Goal: Transaction & Acquisition: Purchase product/service

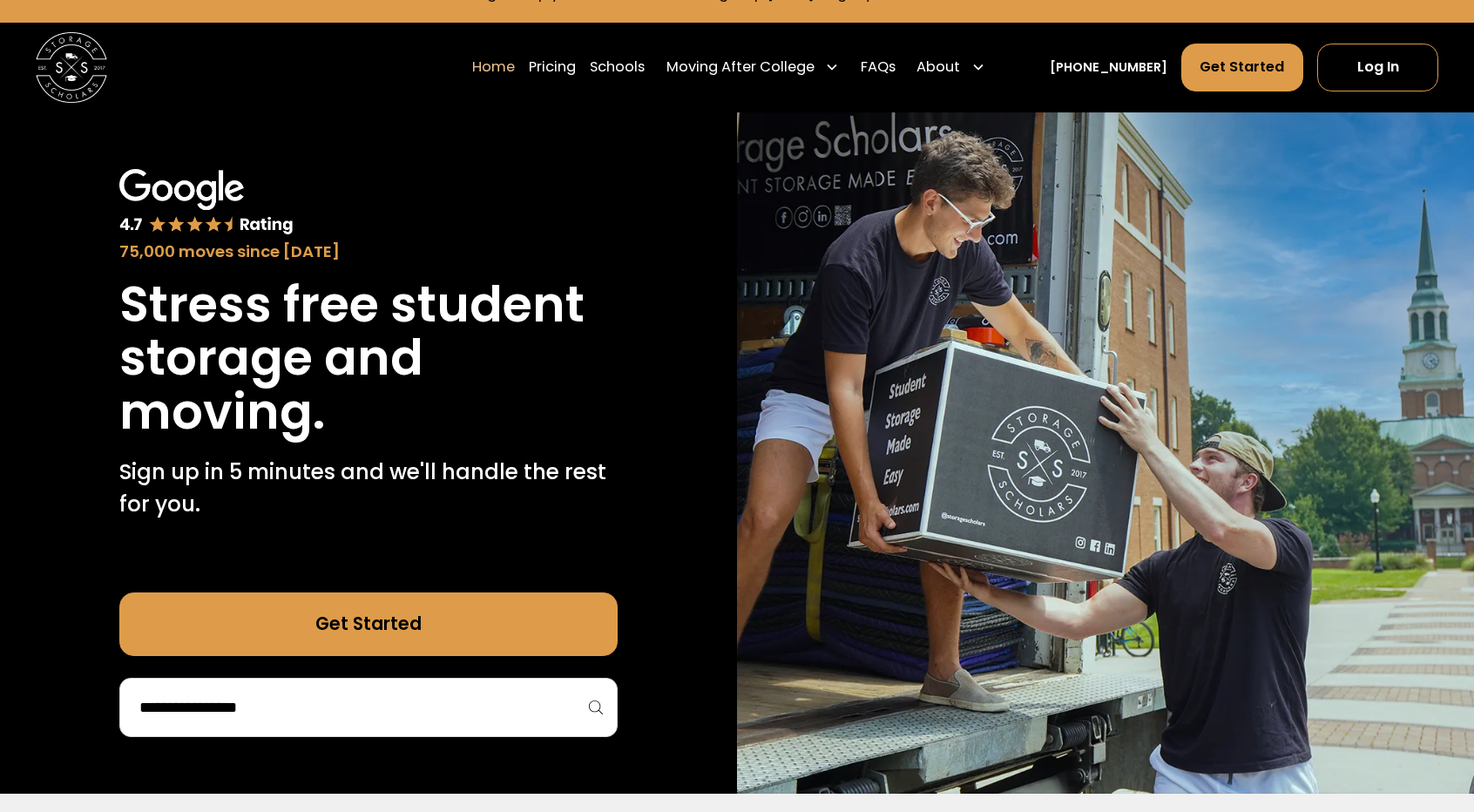
scroll to position [87, 0]
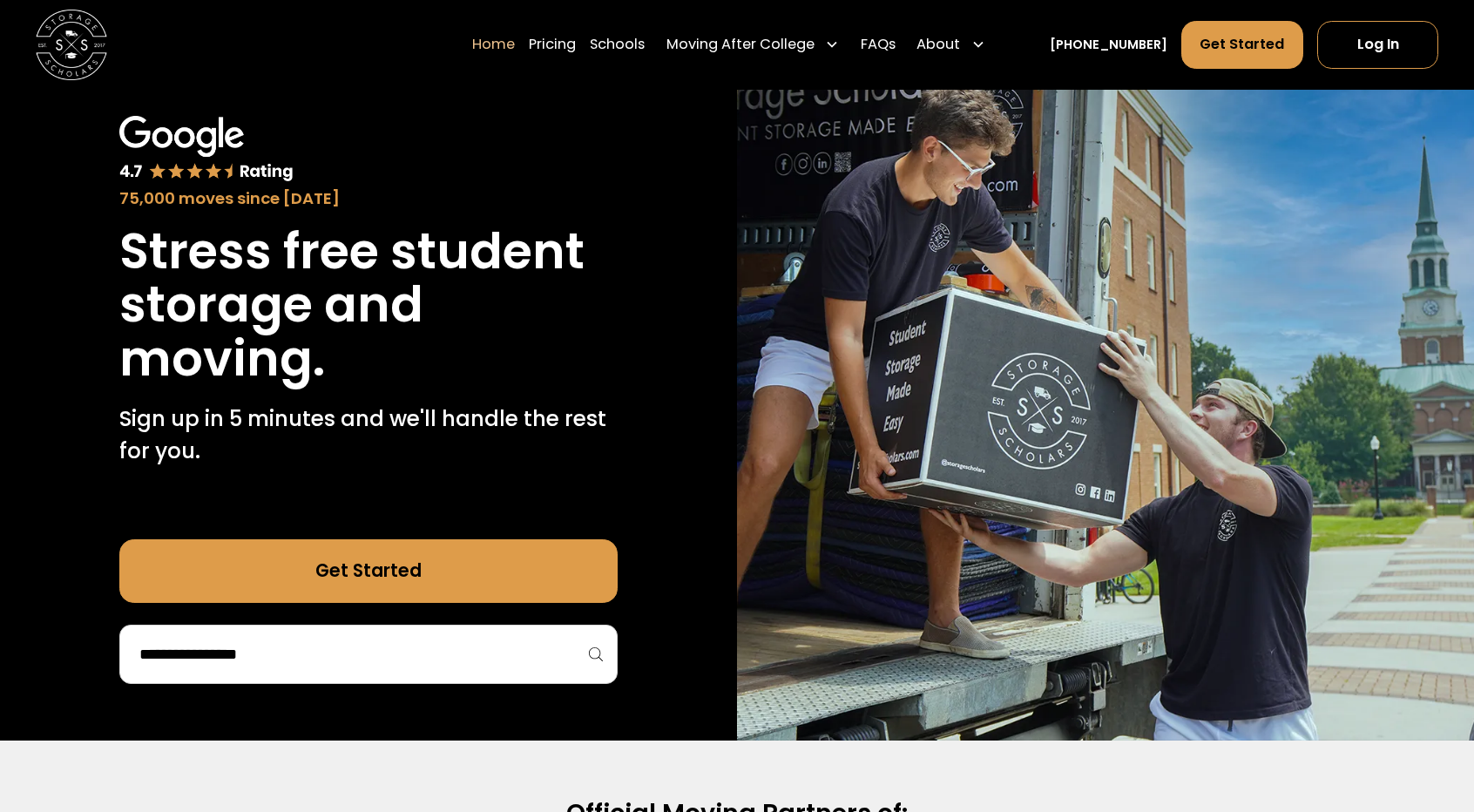
click at [357, 662] on input "search" at bounding box center [368, 654] width 461 height 30
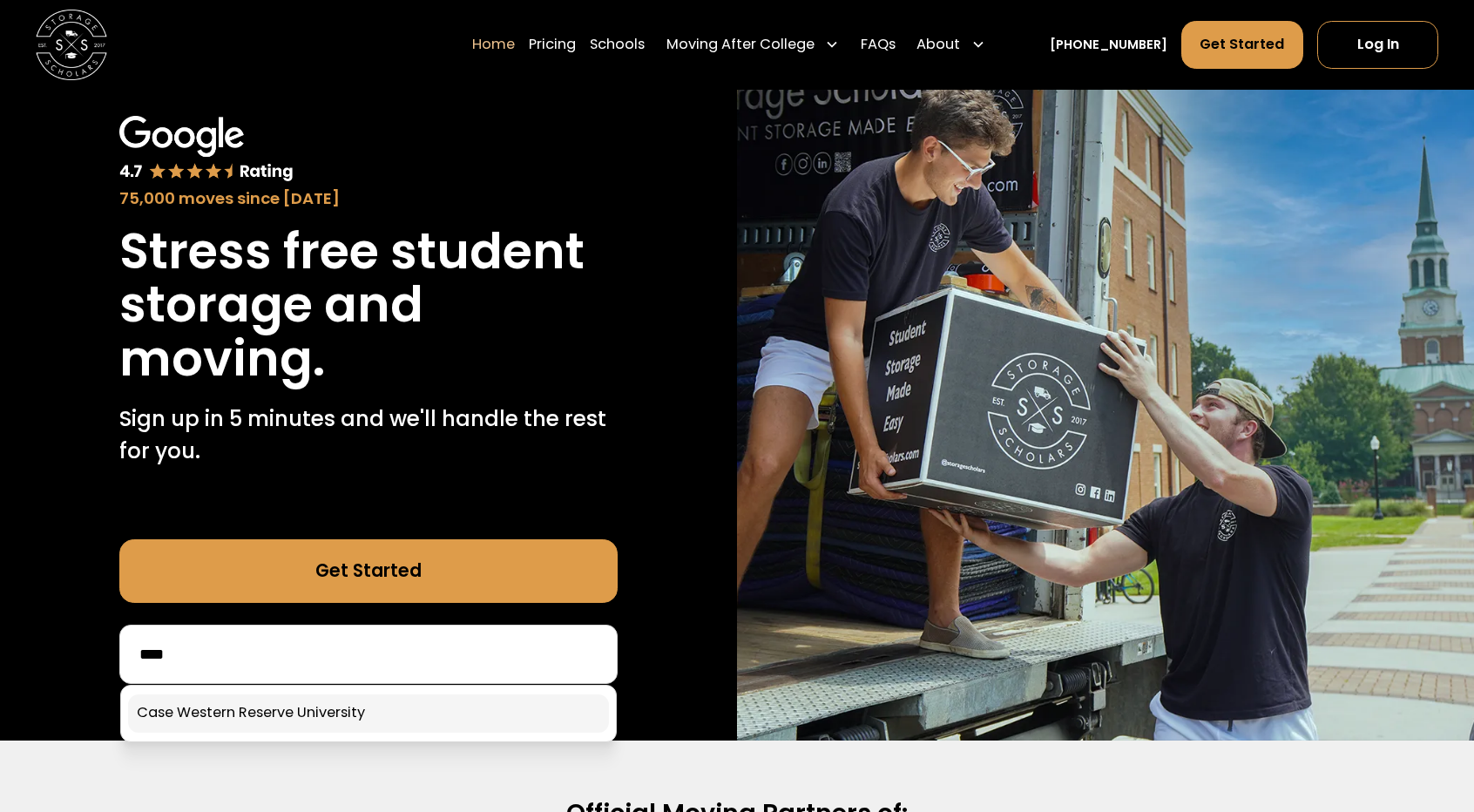
type input "****"
click at [326, 730] on link at bounding box center [368, 713] width 481 height 38
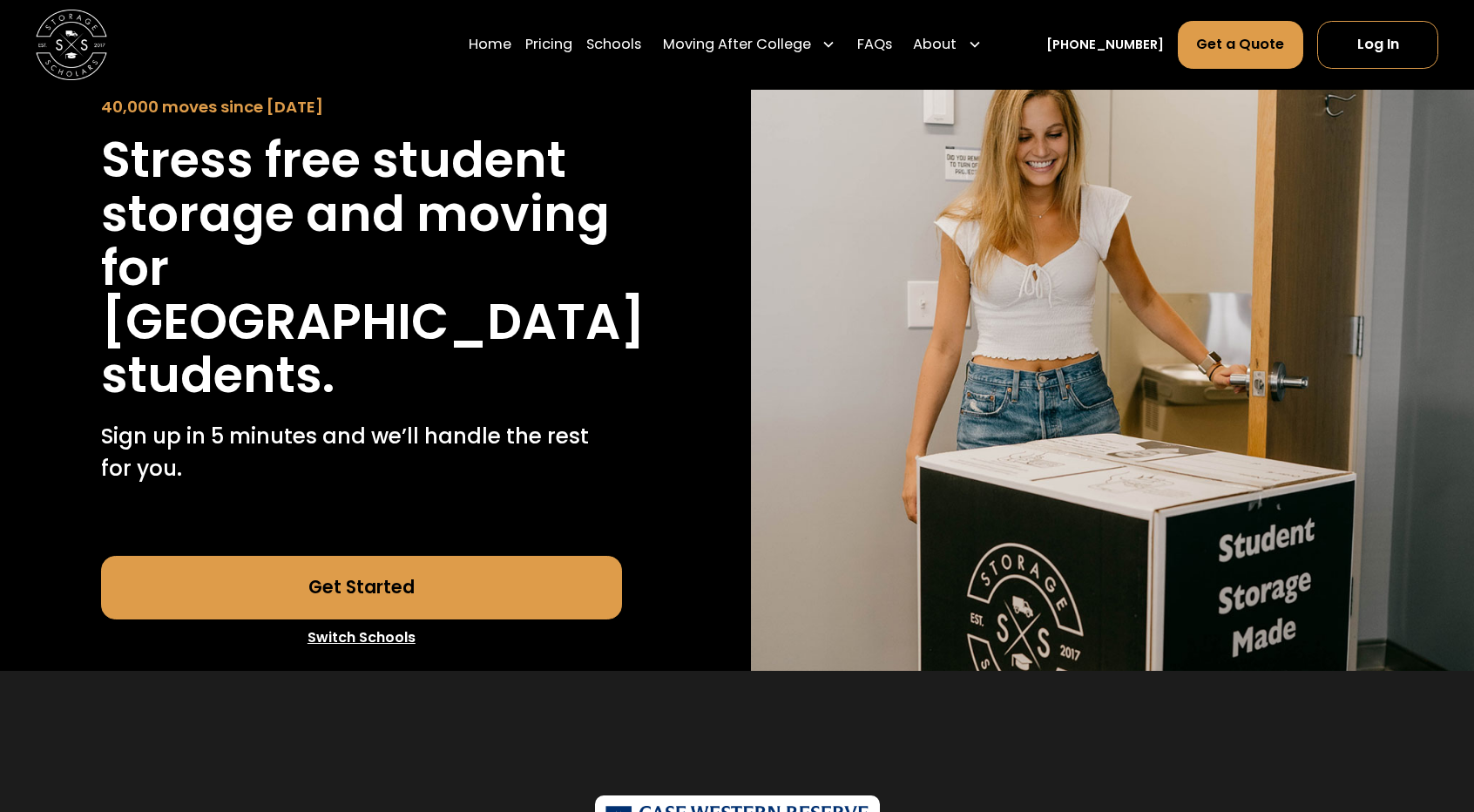
scroll to position [349, 0]
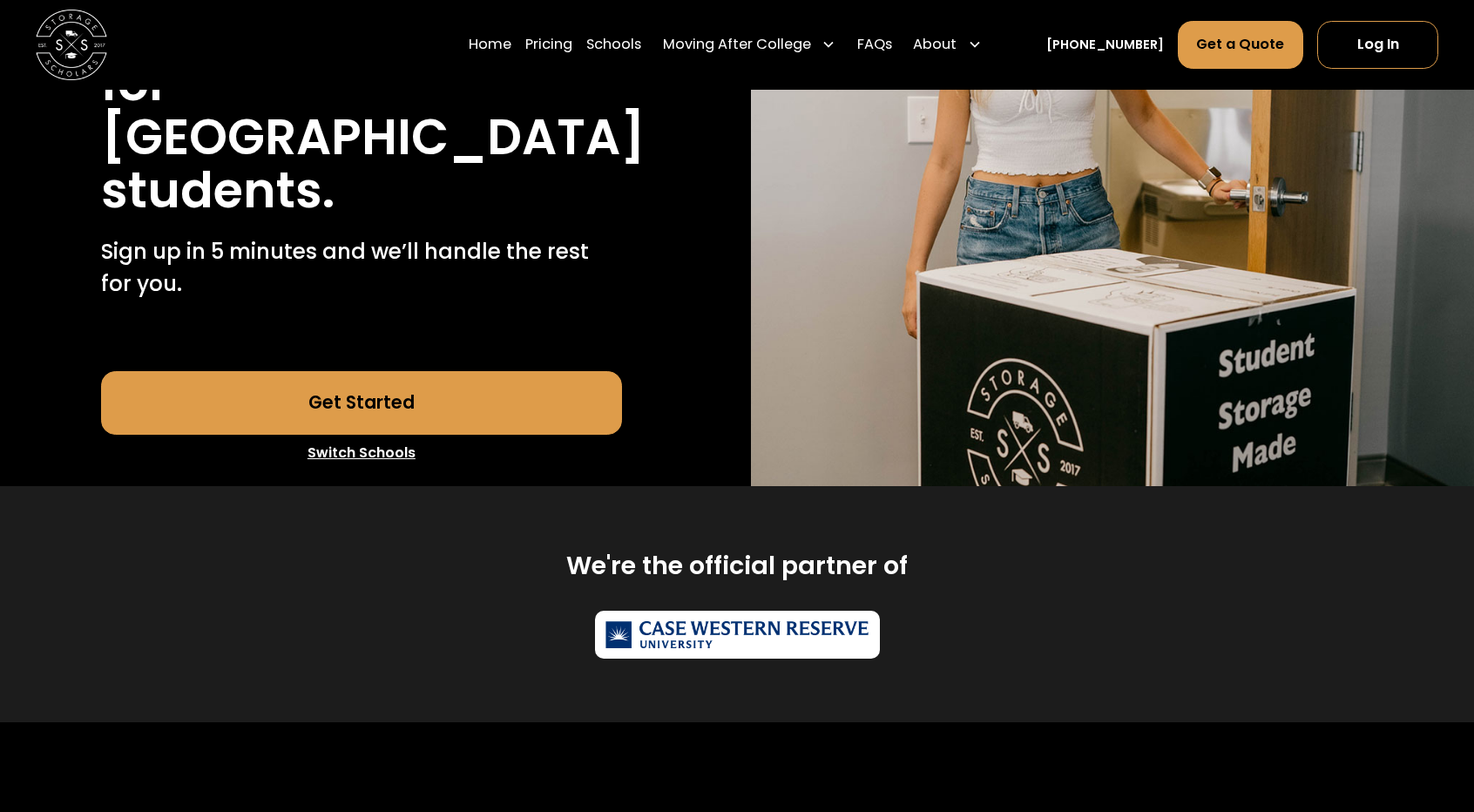
click at [439, 436] on link "Get Started" at bounding box center [362, 403] width 520 height 64
